Goal: Information Seeking & Learning: Find specific page/section

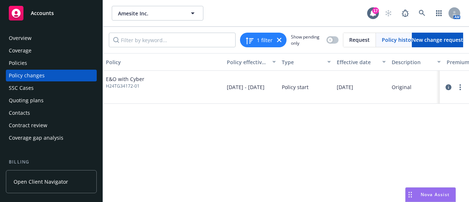
drag, startPoint x: 133, startPoint y: 150, endPoint x: 186, endPoint y: 149, distance: 53.2
click at [133, 150] on div "Policy Policy effective dates Type Effective date Description Premium change An…" at bounding box center [286, 124] width 366 height 143
click at [62, 67] on div "Policies" at bounding box center [51, 63] width 85 height 12
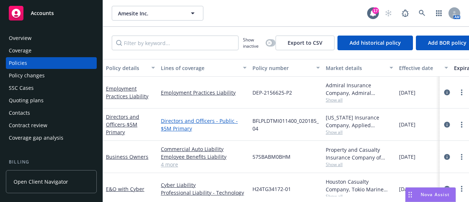
scroll to position [37, 0]
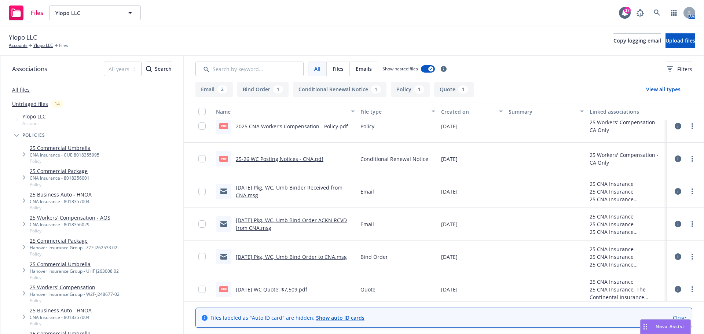
scroll to position [15, 0]
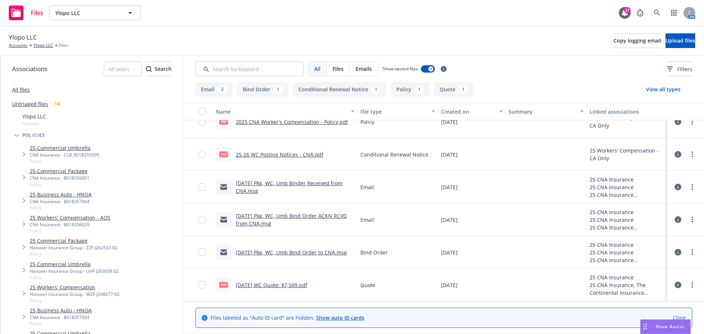
click at [22, 151] on span "Tree Example" at bounding box center [24, 155] width 12 height 12
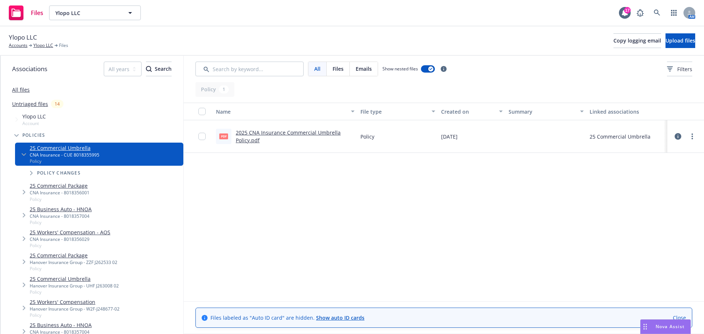
click at [23, 154] on icon "Tree Example" at bounding box center [24, 154] width 4 height 3
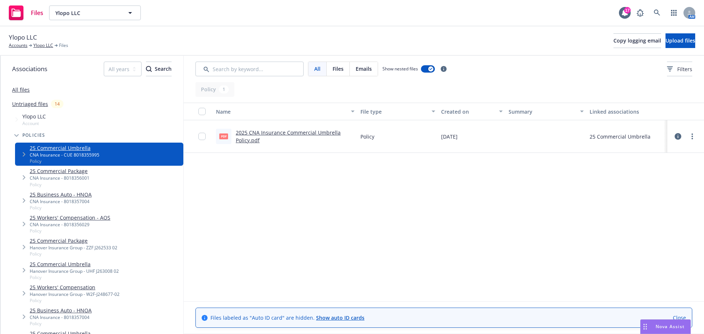
click at [23, 172] on span "Tree Example" at bounding box center [24, 178] width 12 height 12
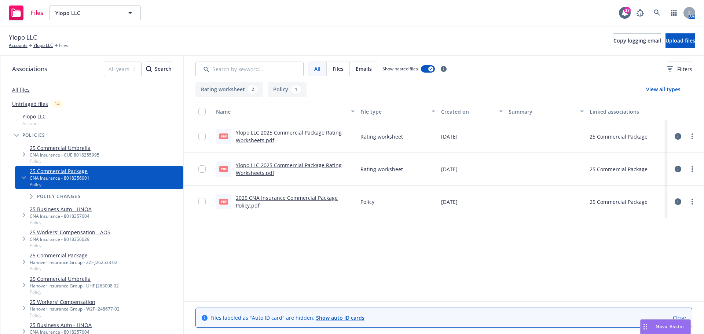
click at [23, 172] on span "Tree Example" at bounding box center [24, 178] width 12 height 12
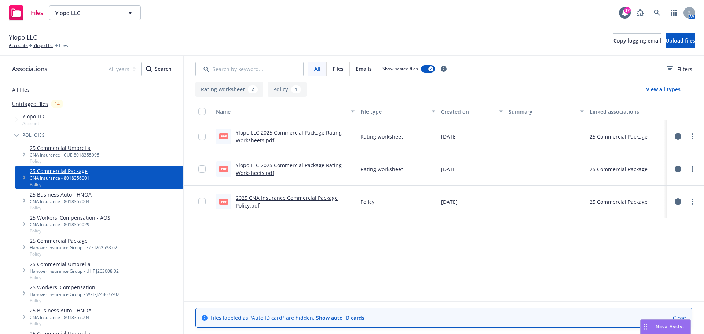
click at [21, 201] on span "Tree Example" at bounding box center [24, 201] width 12 height 12
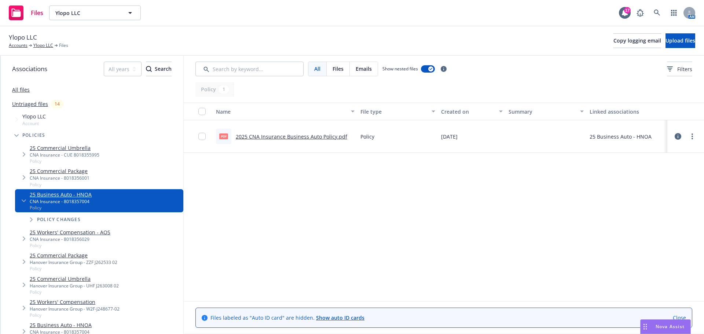
click at [21, 201] on span "Tree Example" at bounding box center [24, 201] width 12 height 12
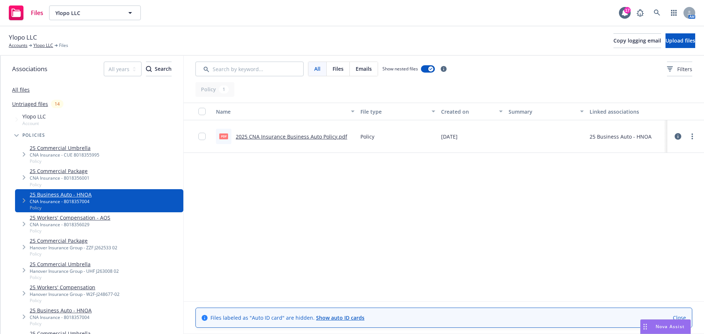
click at [23, 225] on icon "Tree Example" at bounding box center [24, 224] width 3 height 4
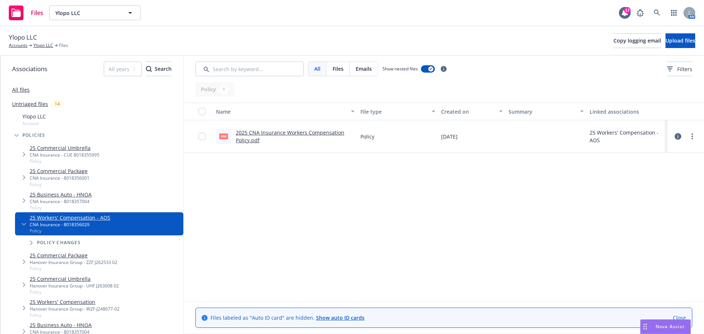
click at [23, 225] on icon "Tree Example" at bounding box center [24, 224] width 4 height 3
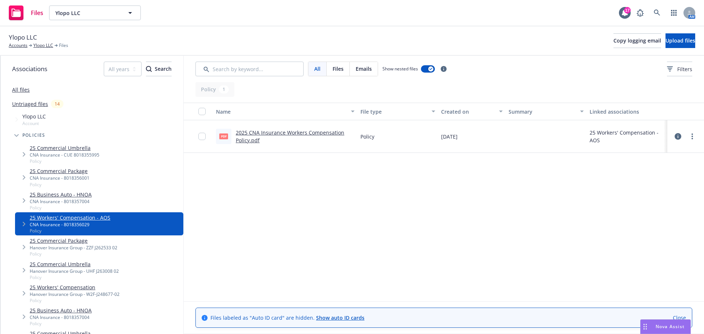
click at [18, 243] on span "Tree Example" at bounding box center [24, 247] width 12 height 12
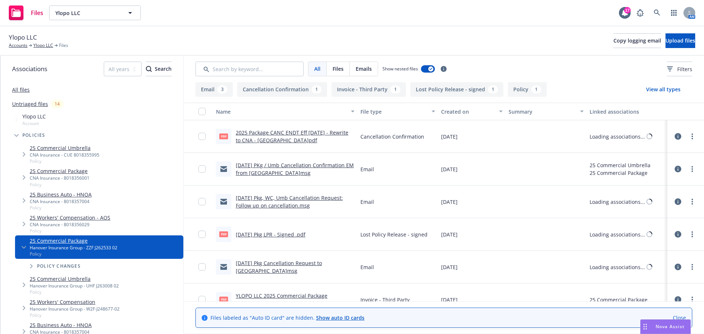
click at [18, 244] on span "Tree Example" at bounding box center [24, 247] width 12 height 12
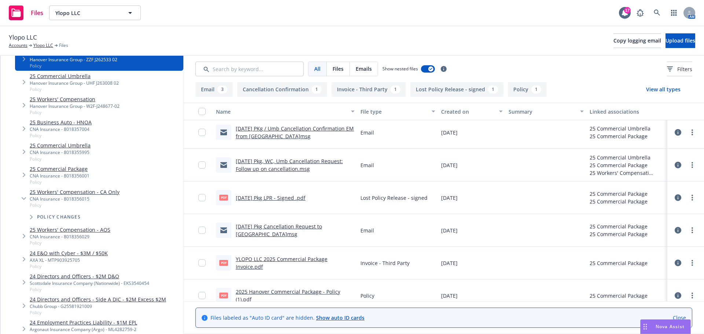
scroll to position [220, 0]
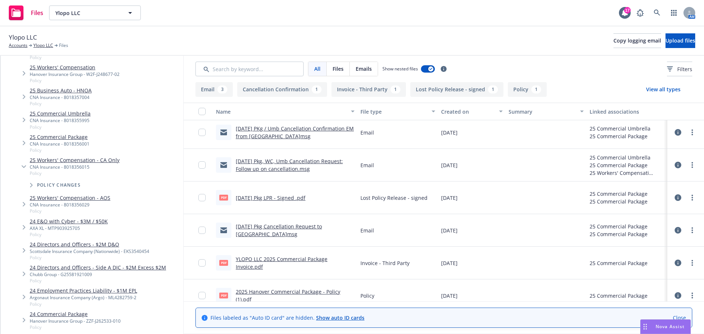
click at [23, 164] on span "Tree Example" at bounding box center [24, 167] width 12 height 12
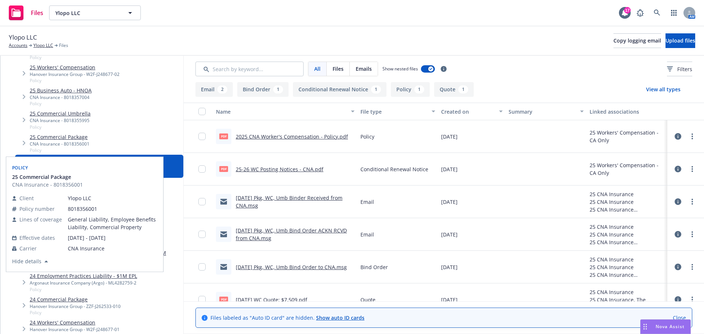
click at [78, 139] on link "25 Commercial Package" at bounding box center [60, 137] width 60 height 8
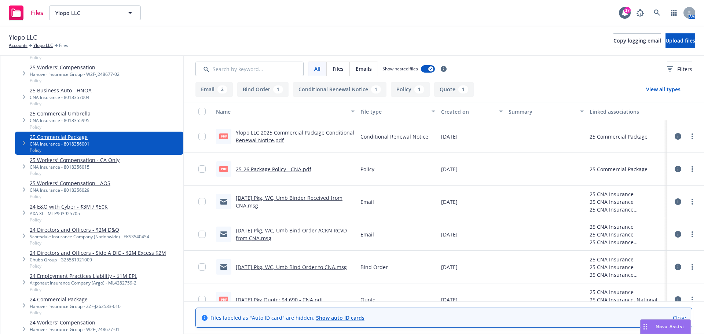
scroll to position [15, 0]
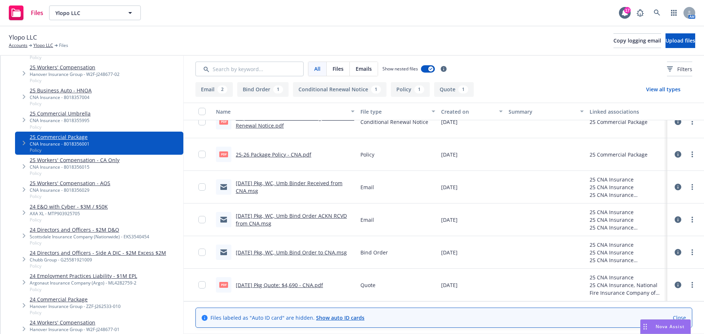
click at [267, 283] on link "1/1/25 Pkg Quote: $4,690 - CNA.pdf" at bounding box center [279, 285] width 87 height 7
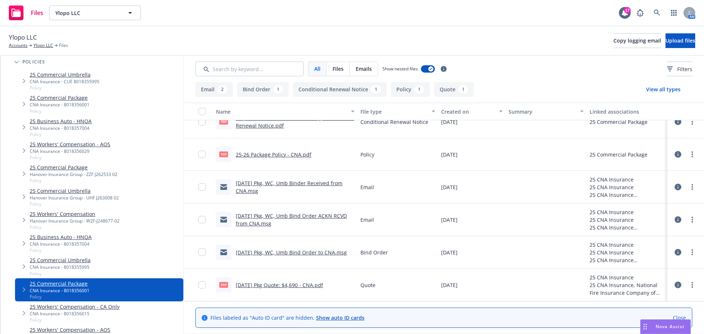
scroll to position [0, 0]
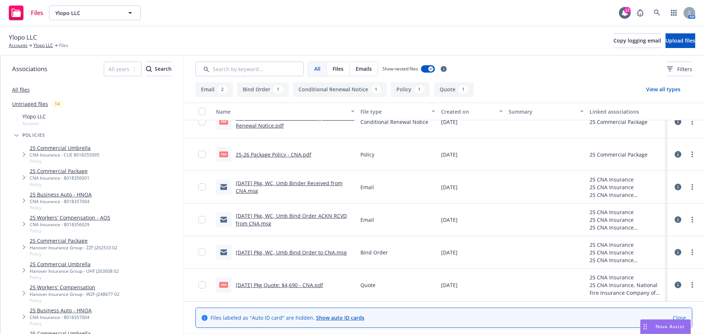
click at [18, 137] on icon "Tree Example" at bounding box center [16, 135] width 4 height 3
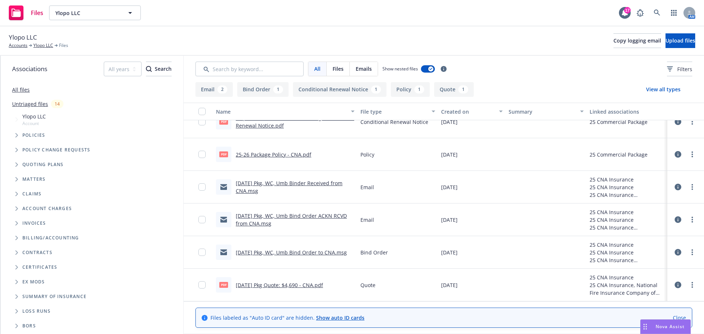
click at [16, 168] on span "Tree Example" at bounding box center [17, 165] width 12 height 12
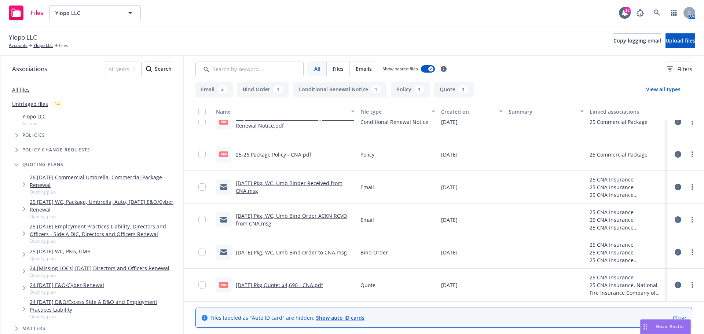
click at [76, 249] on link "25 01/01/25 WC, PKG, UMB" at bounding box center [60, 252] width 61 height 8
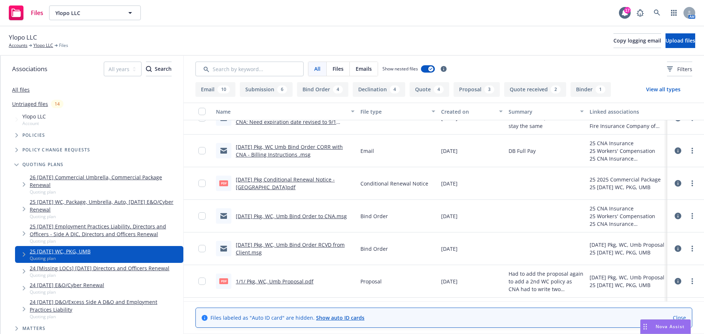
scroll to position [220, 0]
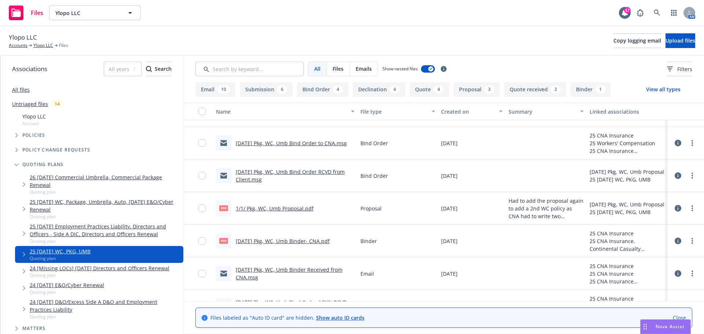
click at [286, 242] on link "1/1/25 Pkg, WC, Umb Binder- CNA.pdf" at bounding box center [283, 241] width 94 height 7
click at [47, 45] on link "Ylopo LLC" at bounding box center [43, 45] width 20 height 7
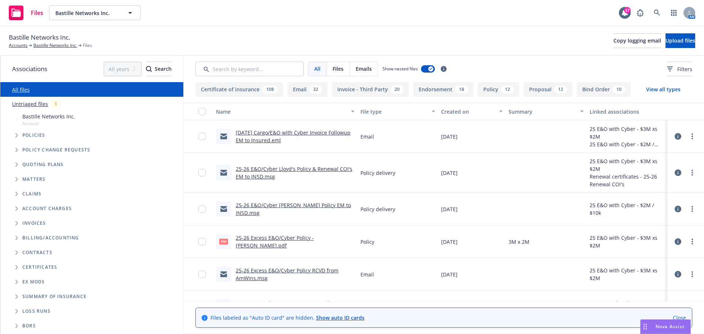
click at [18, 269] on span "Folder Tree Example" at bounding box center [17, 267] width 12 height 12
click at [18, 269] on icon "Folder Tree Example" at bounding box center [16, 267] width 4 height 3
